Goal: Task Accomplishment & Management: Manage account settings

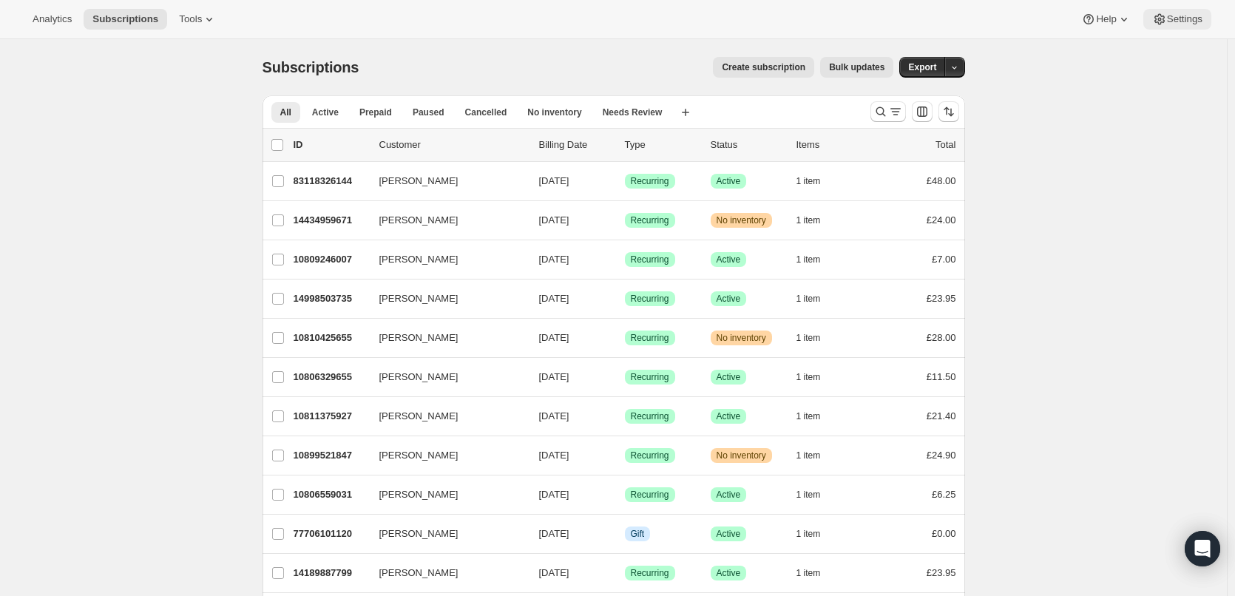
click at [1172, 24] on span "Settings" at bounding box center [1185, 19] width 36 height 12
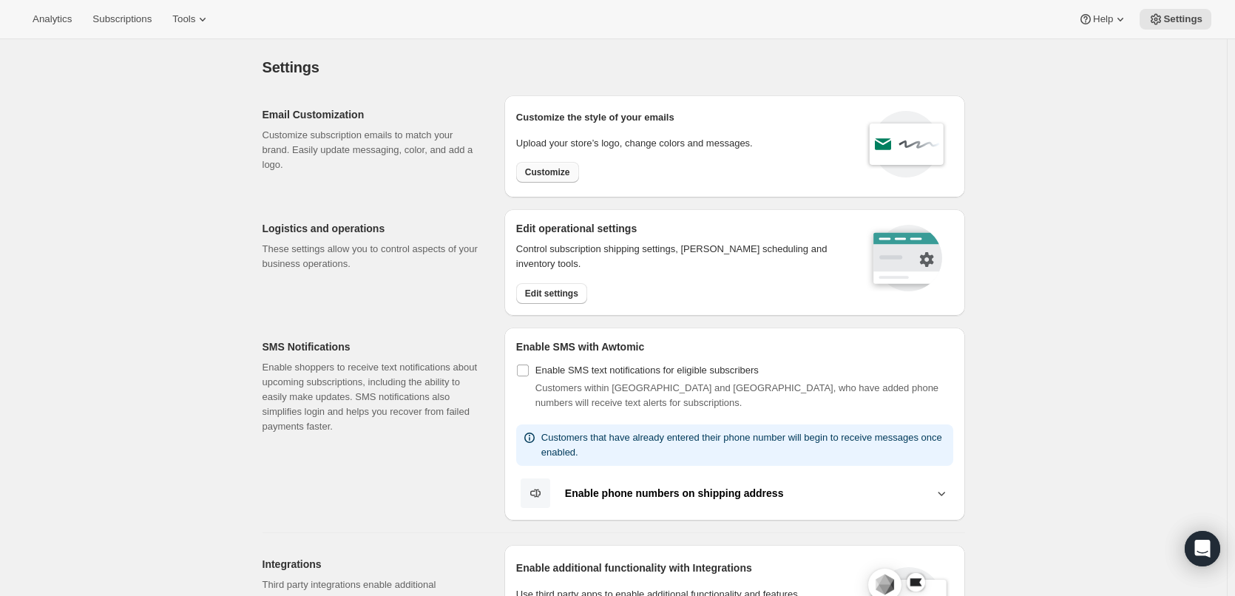
click at [568, 172] on span "Customize" at bounding box center [547, 172] width 45 height 12
select select "subscriptionMessage"
select select "5"
select select "15"
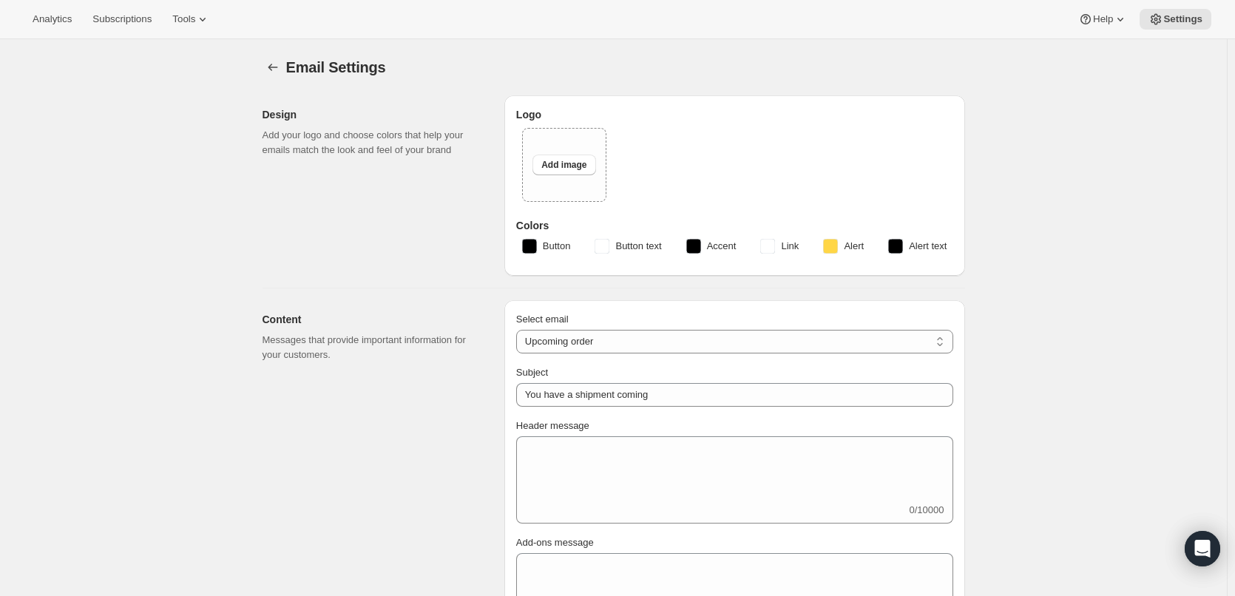
type textarea "Your next instalment is due soon. If you'd like to make any changes before it's…"
type input "Pebble and Pine Coffee"
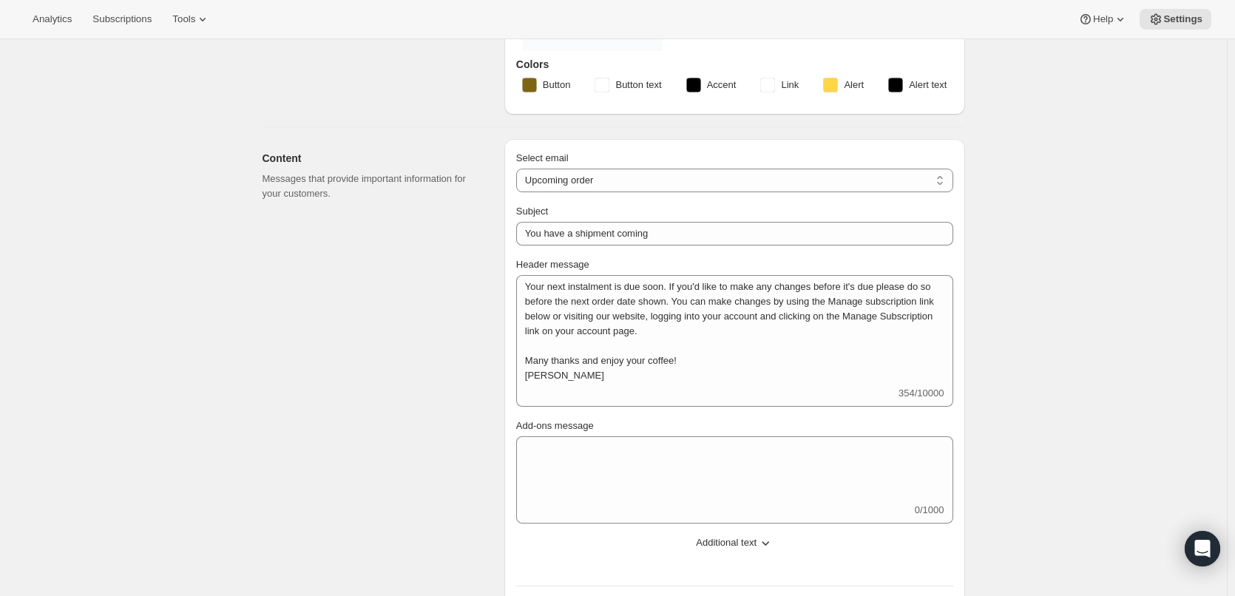
scroll to position [296, 0]
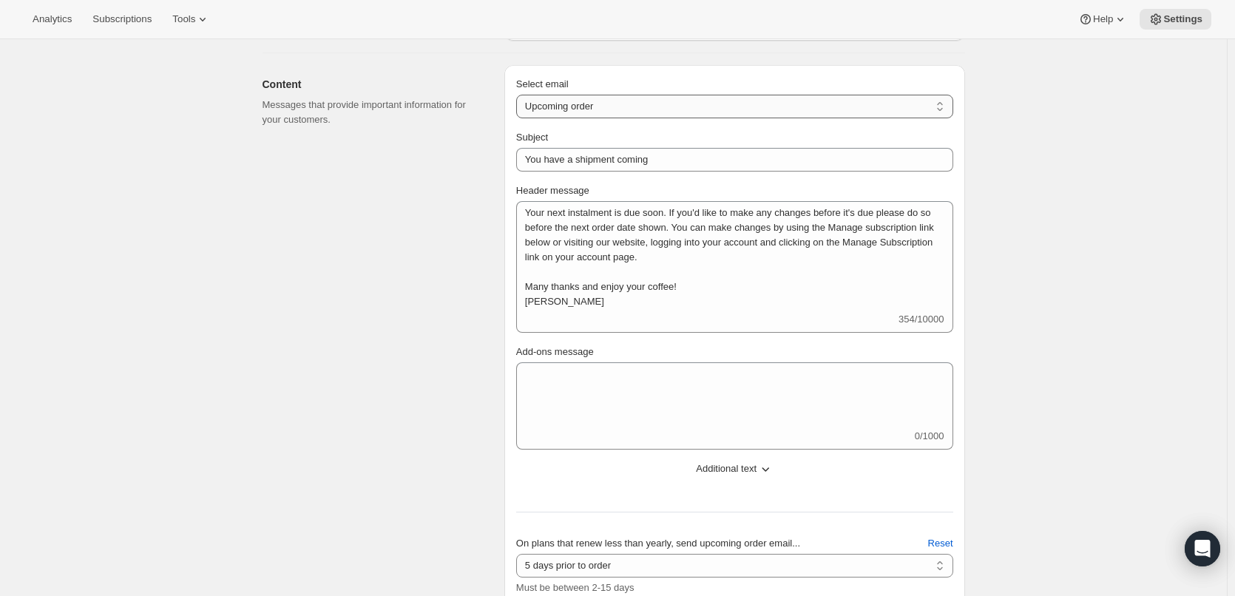
click at [942, 102] on select "New subscription Upcoming order Failed payment Delayed subscription (inventory …" at bounding box center [734, 107] width 437 height 24
select select "delayedMessage"
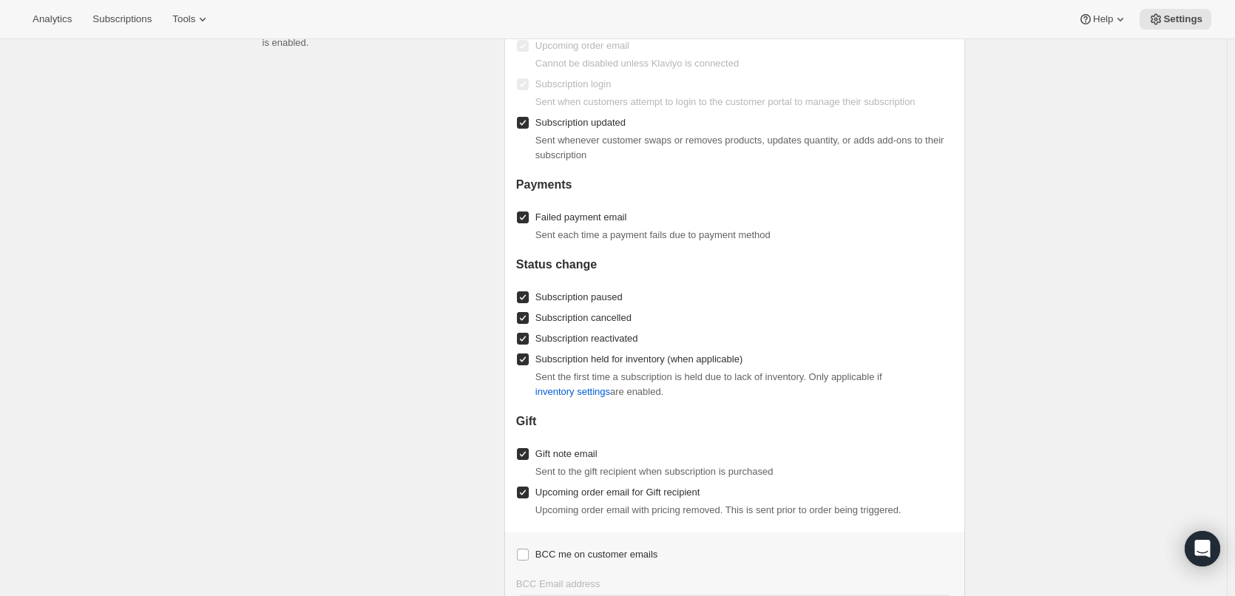
scroll to position [1301, 0]
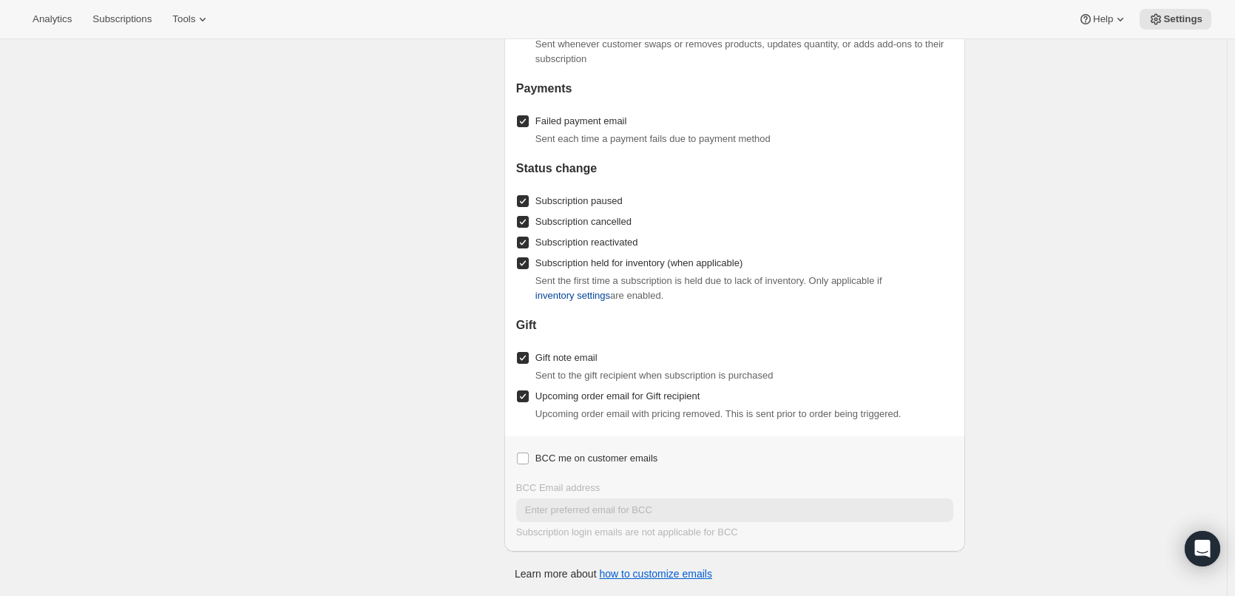
click at [587, 293] on span "inventory settings" at bounding box center [573, 295] width 75 height 15
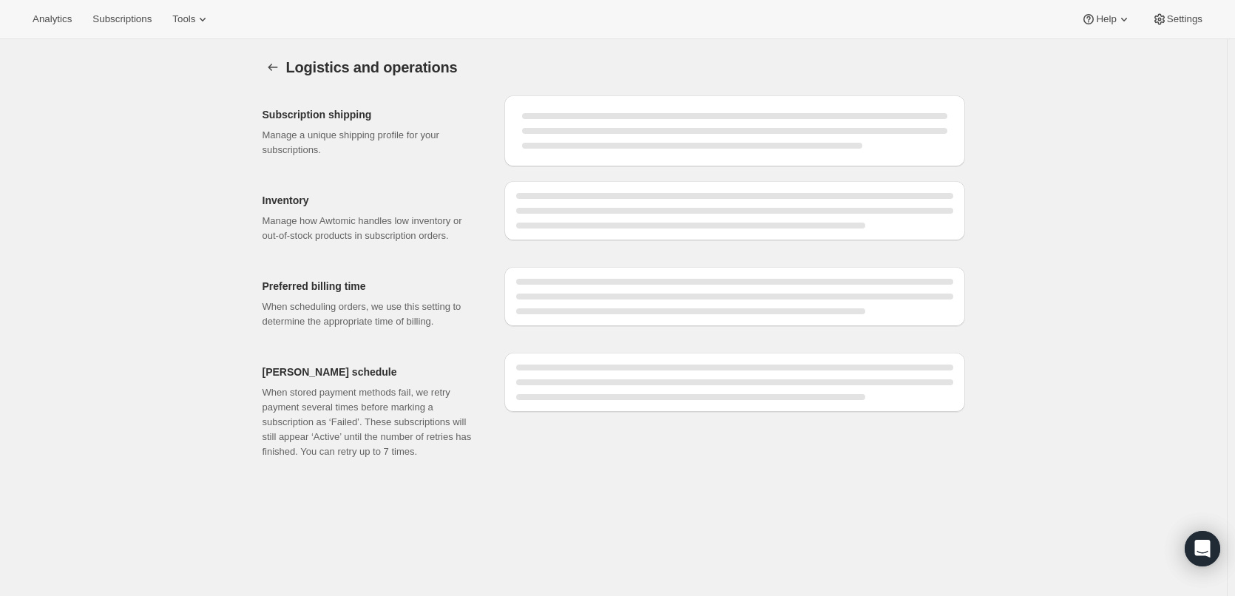
select select "11:00"
select select "DAY"
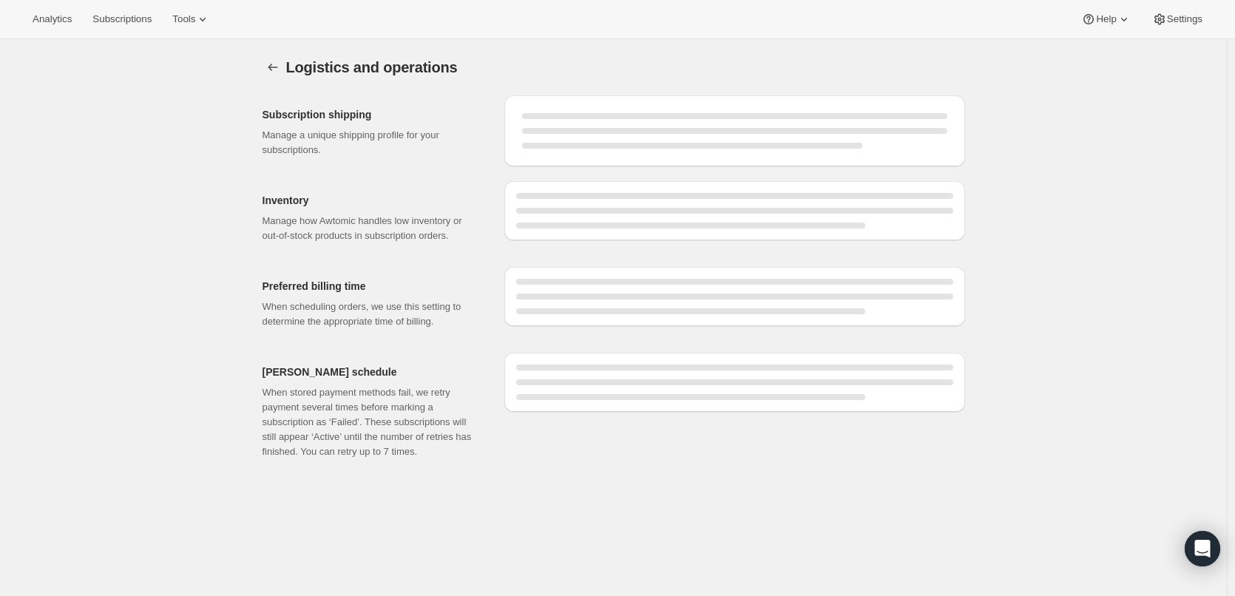
select select "DAY"
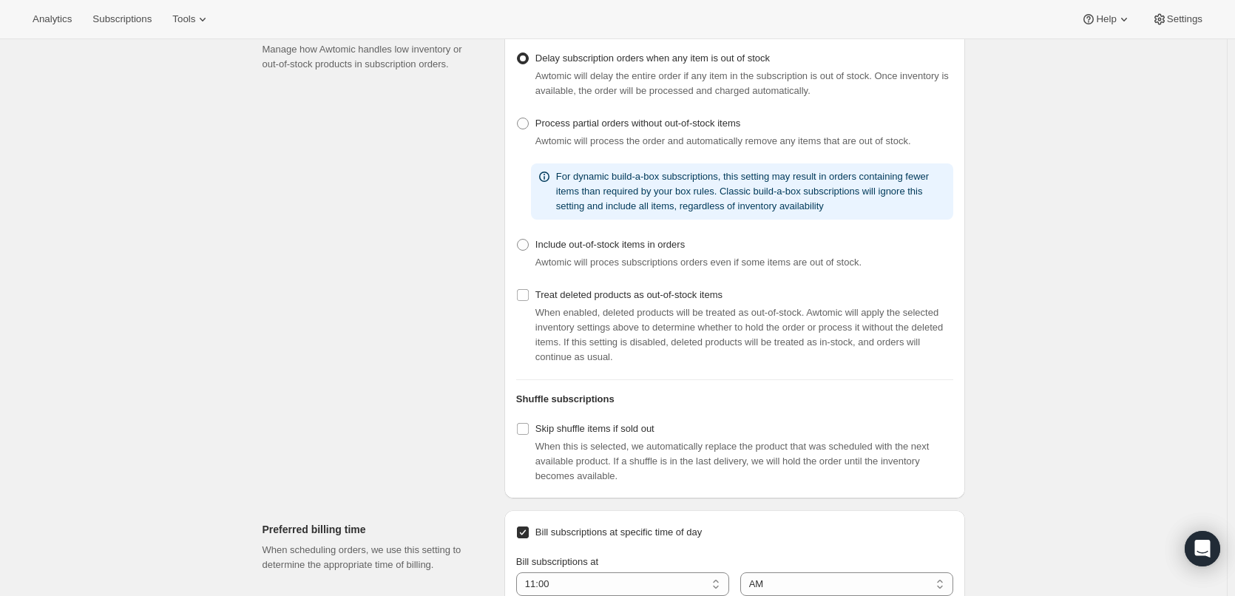
scroll to position [296, 0]
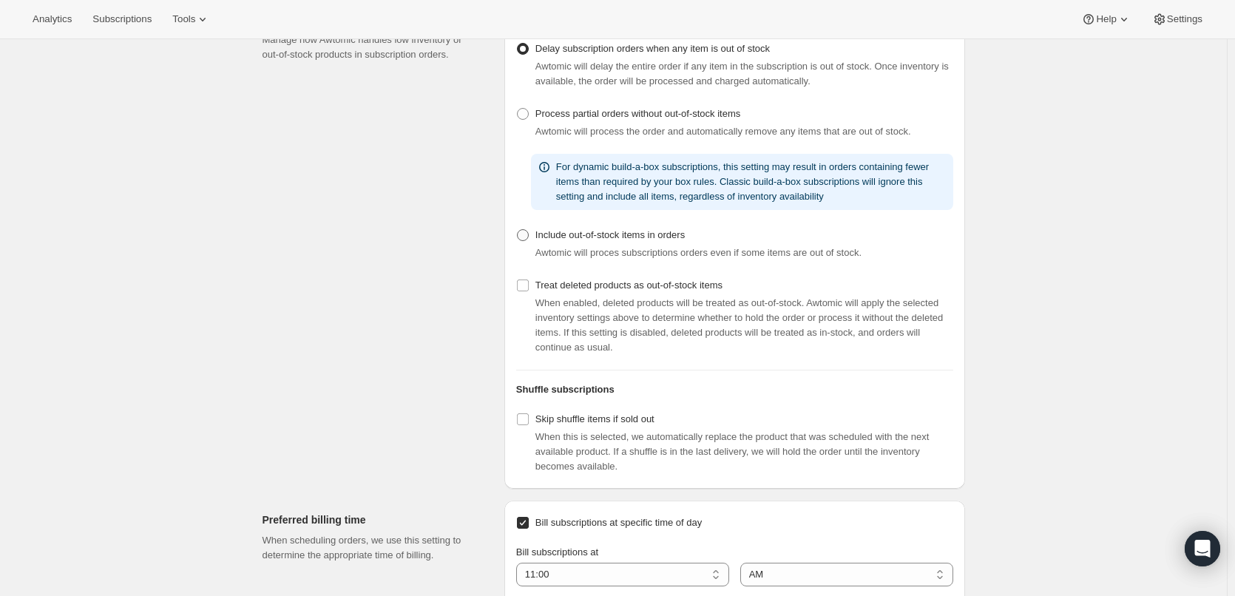
click at [529, 241] on span at bounding box center [523, 235] width 12 height 12
click at [518, 230] on input "Include out-of-stock items in orders" at bounding box center [517, 229] width 1 height 1
radio input "true"
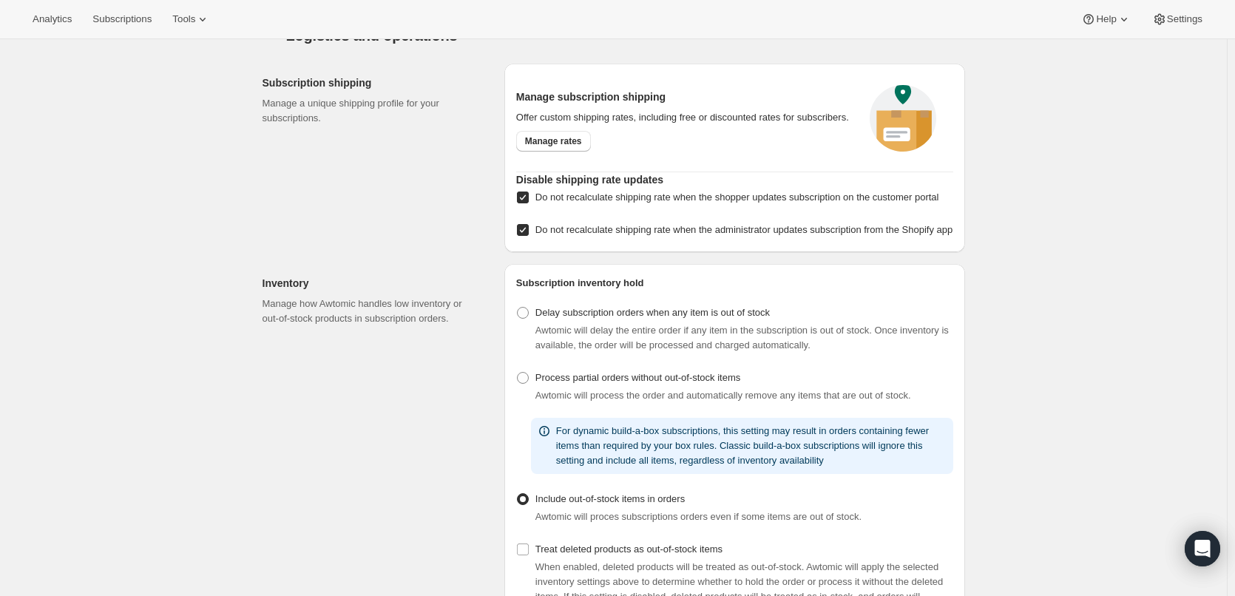
scroll to position [0, 0]
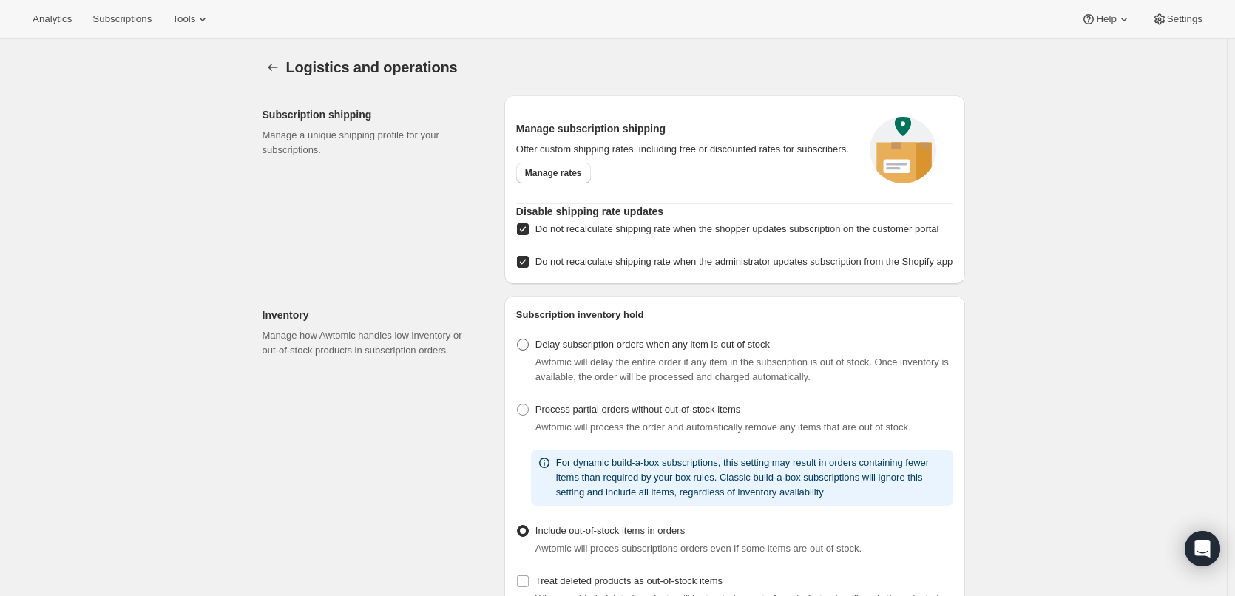
click at [542, 350] on span "Delay subscription orders when any item is out of stock" at bounding box center [653, 344] width 234 height 11
click at [518, 340] on input "Delay subscription orders when any item is out of stock" at bounding box center [517, 339] width 1 height 1
radio input "true"
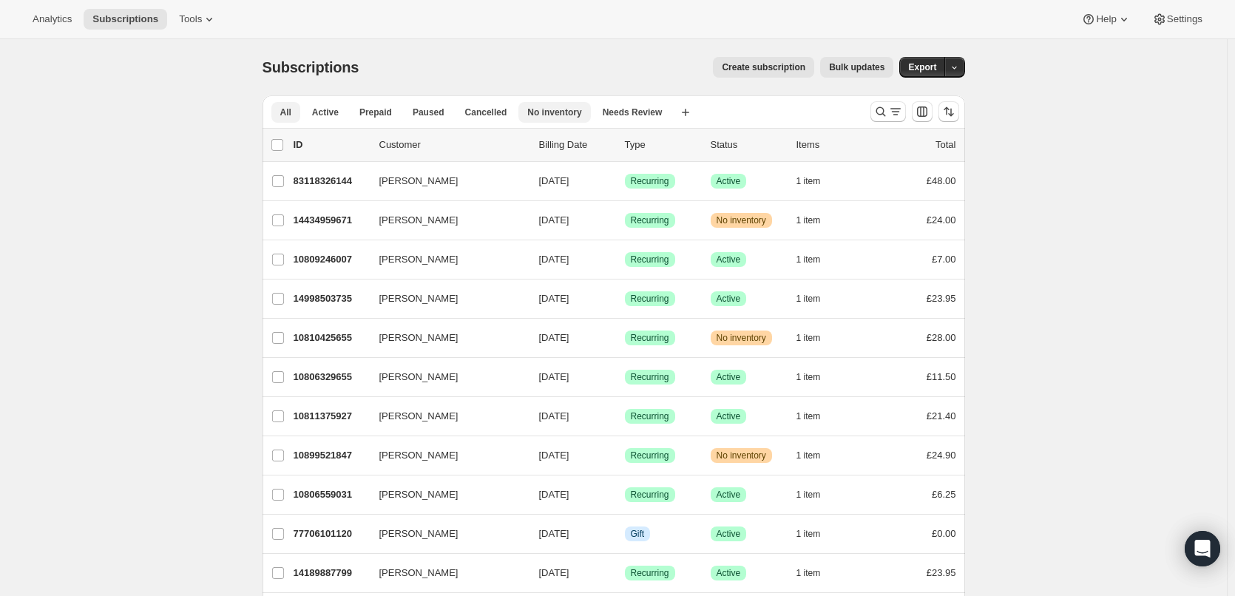
click at [555, 111] on span "No inventory" at bounding box center [554, 113] width 54 height 12
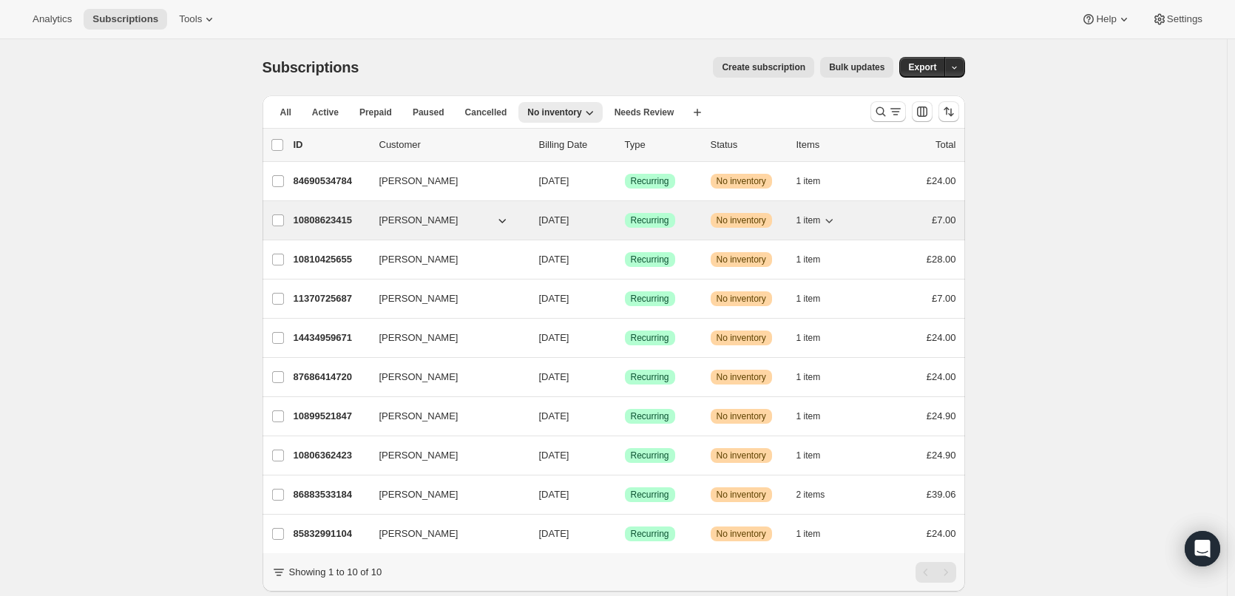
click at [321, 213] on p "10808623415" at bounding box center [331, 220] width 74 height 15
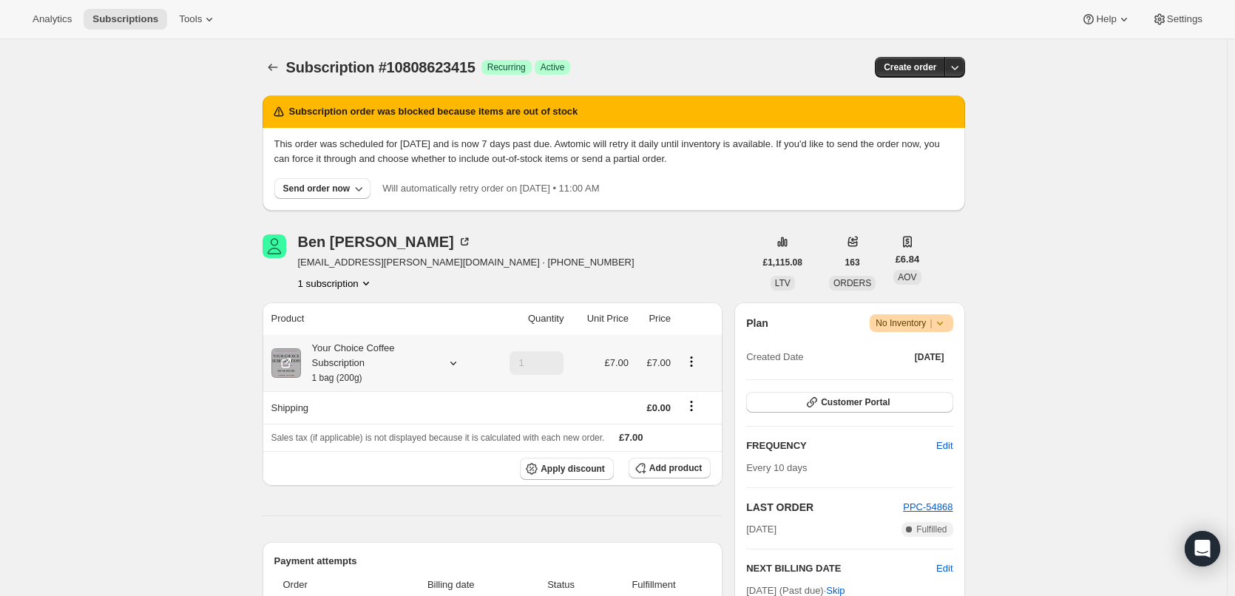
click at [342, 351] on div "Your Choice Coffee Subscription 1 bag (200g)" at bounding box center [367, 363] width 133 height 44
